Goal: Information Seeking & Learning: Learn about a topic

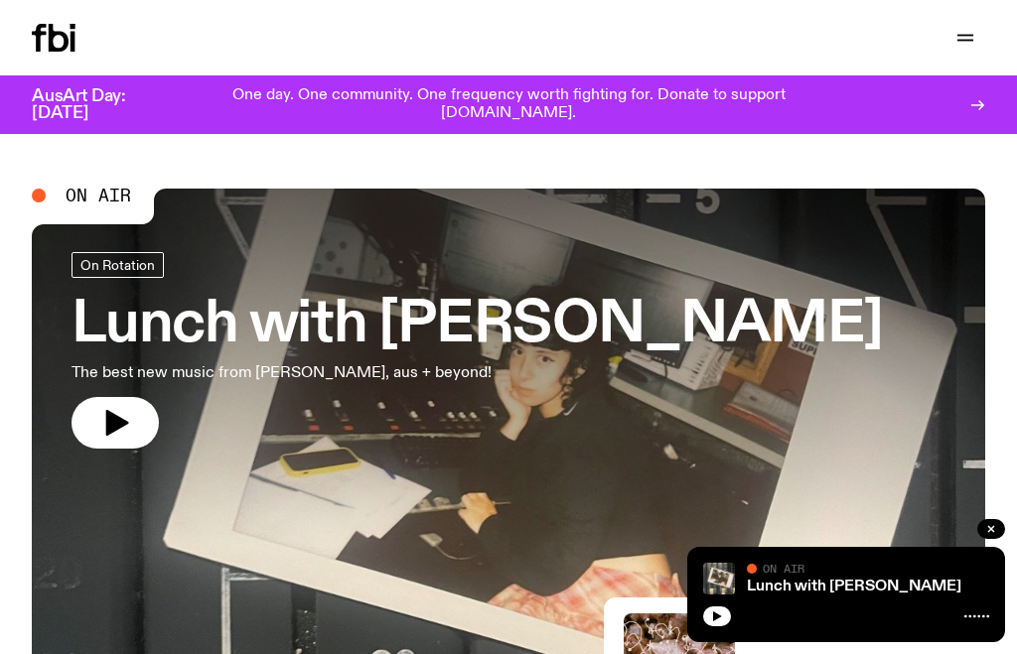
click at [977, 34] on button "button" at bounding box center [965, 38] width 40 height 28
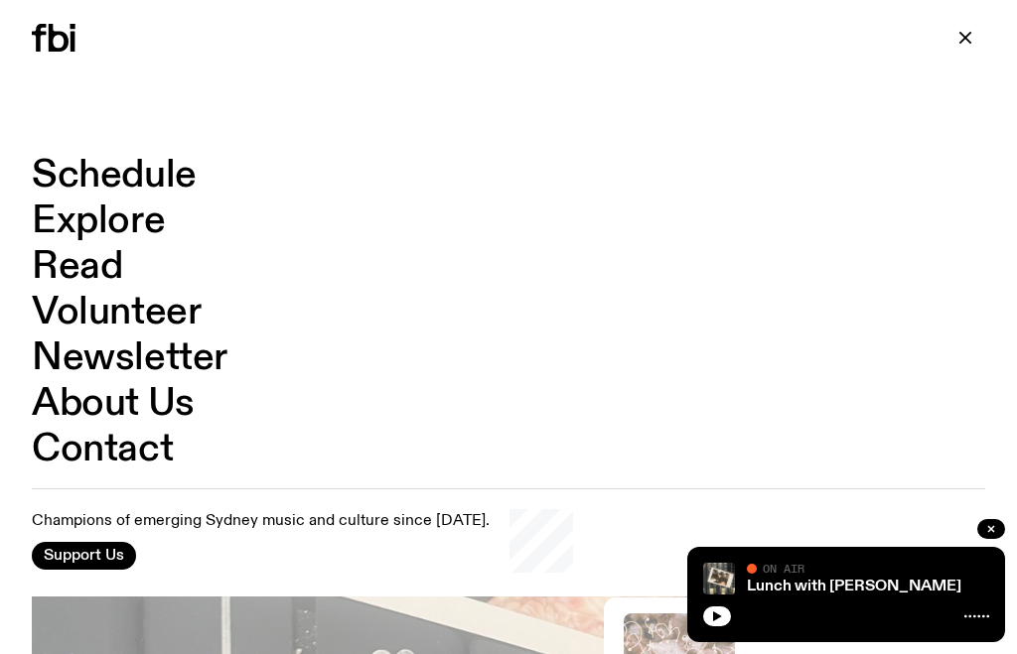
click at [65, 160] on link "Schedule" at bounding box center [114, 176] width 165 height 38
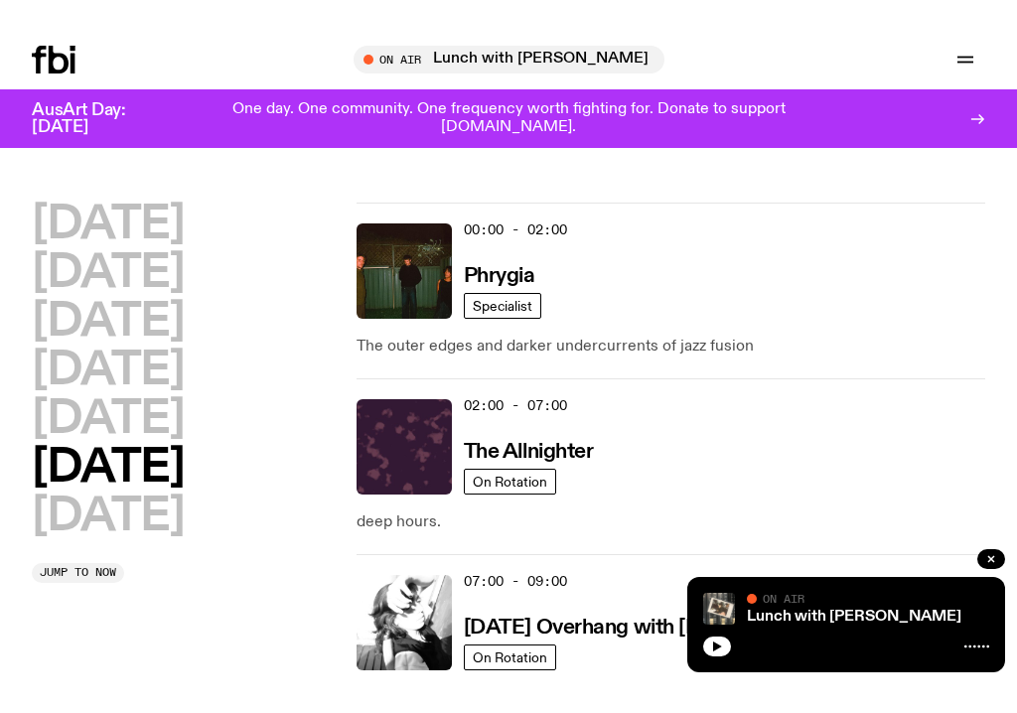
scroll to position [365, 0]
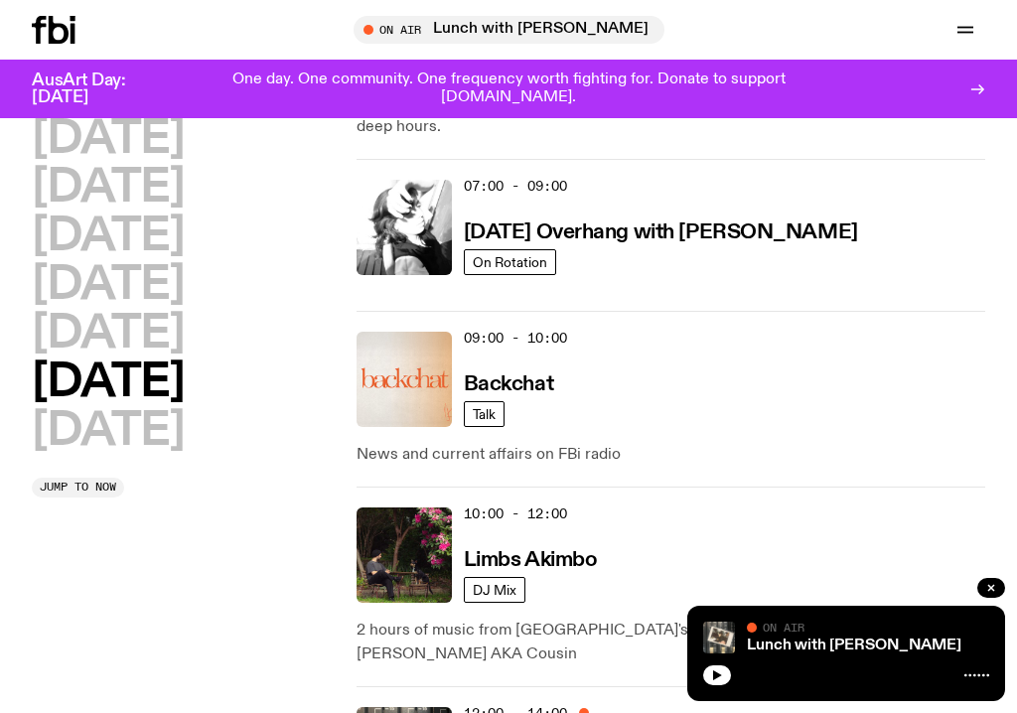
click at [389, 552] on img at bounding box center [403, 554] width 95 height 95
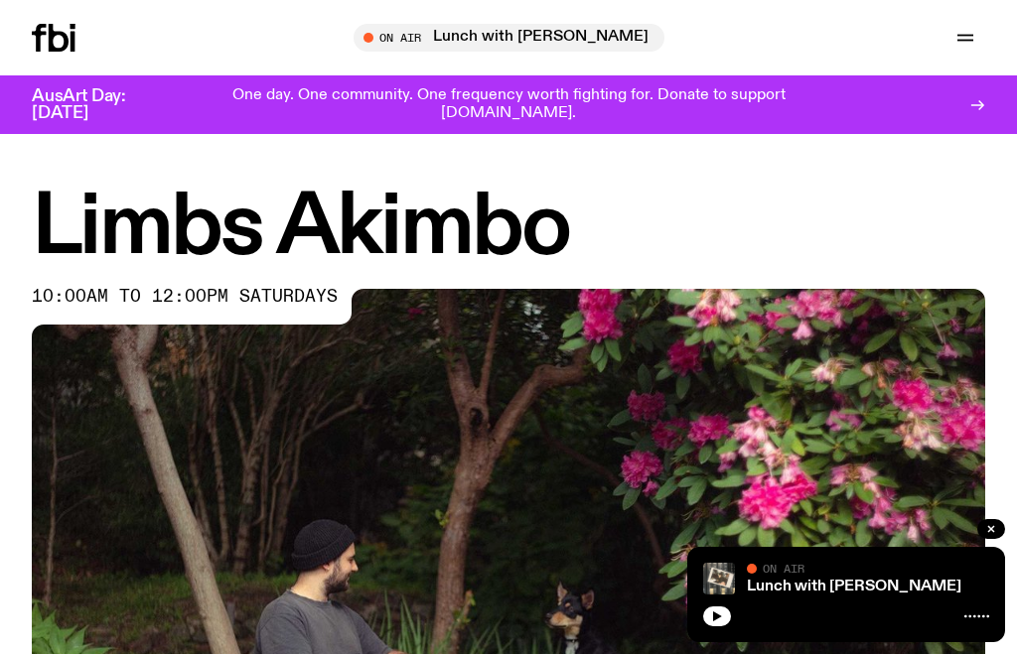
click at [724, 608] on button "button" at bounding box center [717, 617] width 28 height 20
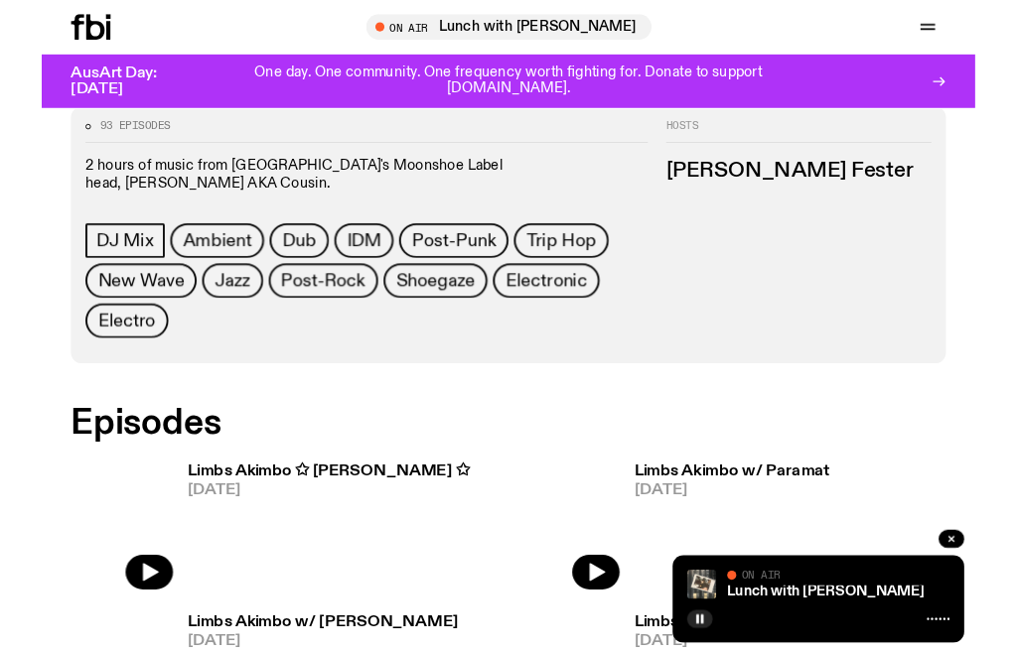
scroll to position [871, 0]
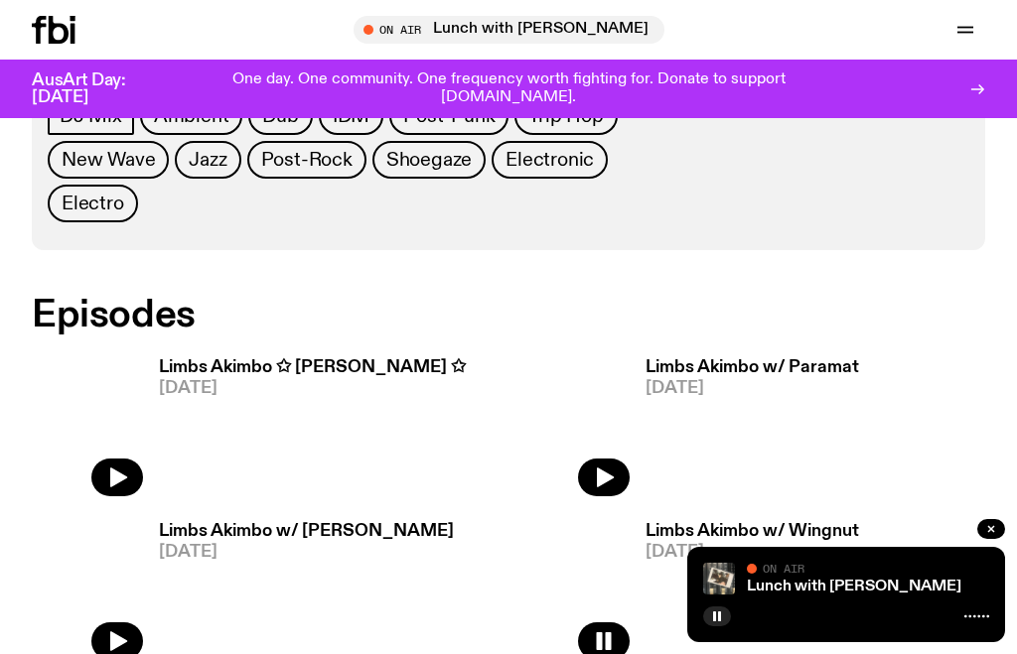
click at [713, 621] on icon "button" at bounding box center [717, 617] width 12 height 12
click at [100, 459] on button "button" at bounding box center [117, 478] width 52 height 38
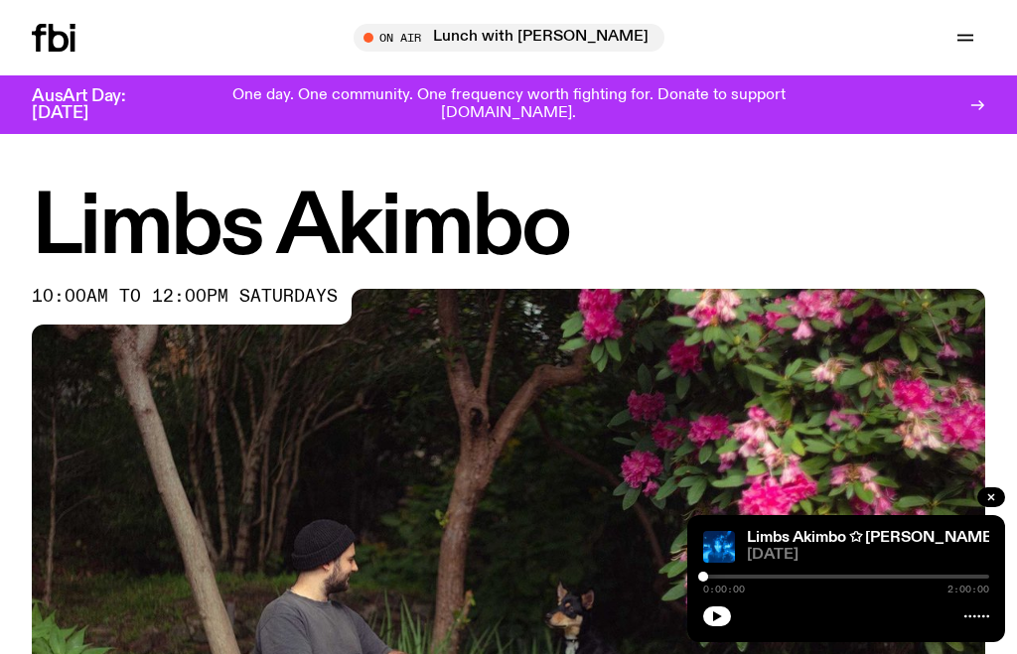
click at [717, 624] on button "button" at bounding box center [717, 617] width 28 height 20
